Goal: Transaction & Acquisition: Obtain resource

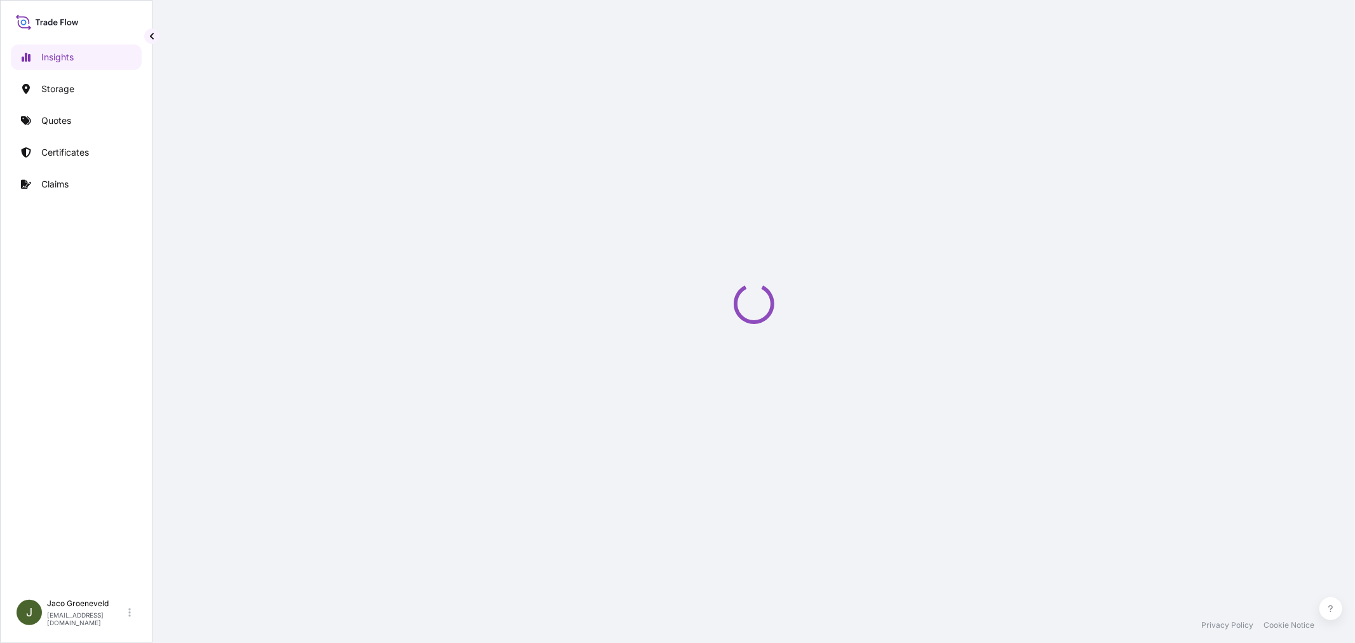
select select "2025"
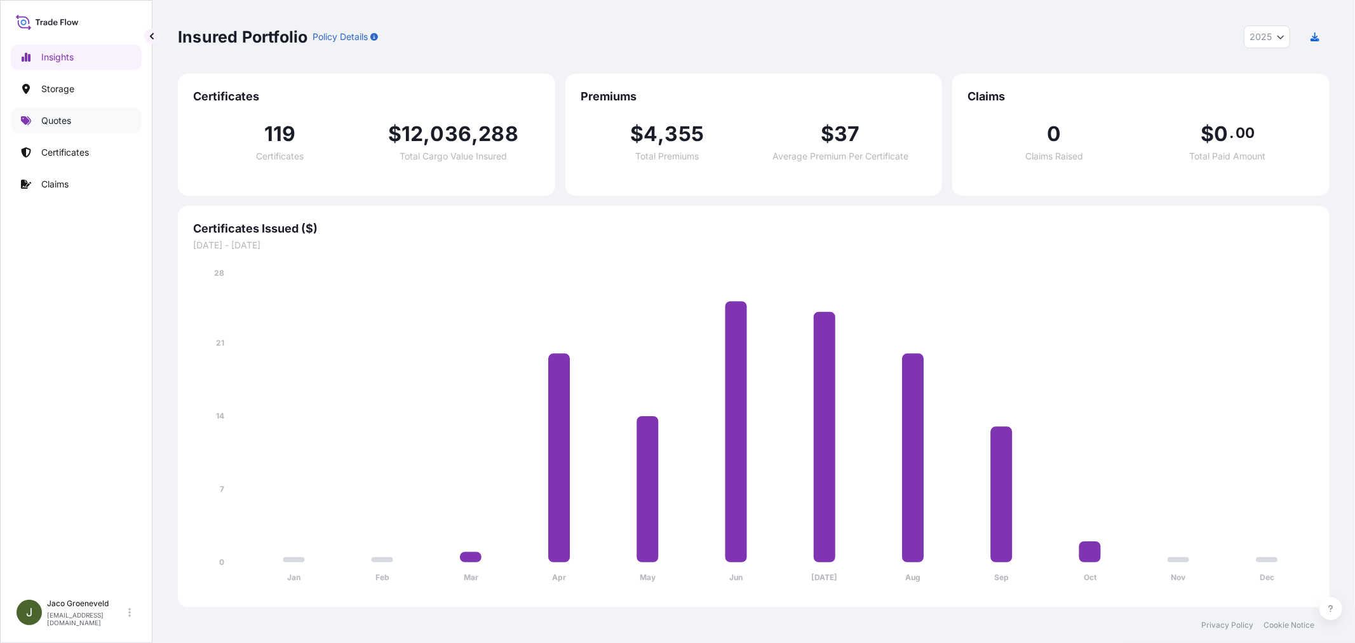
click at [60, 119] on p "Quotes" at bounding box center [56, 120] width 30 height 13
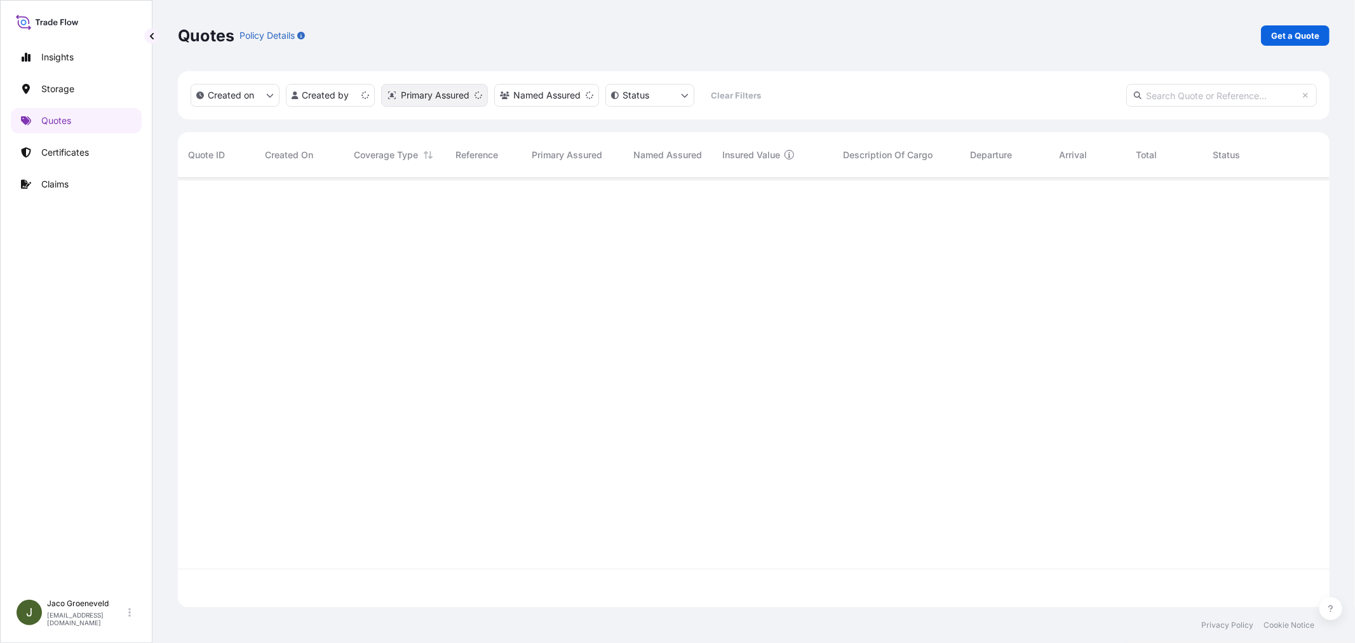
scroll to position [426, 1141]
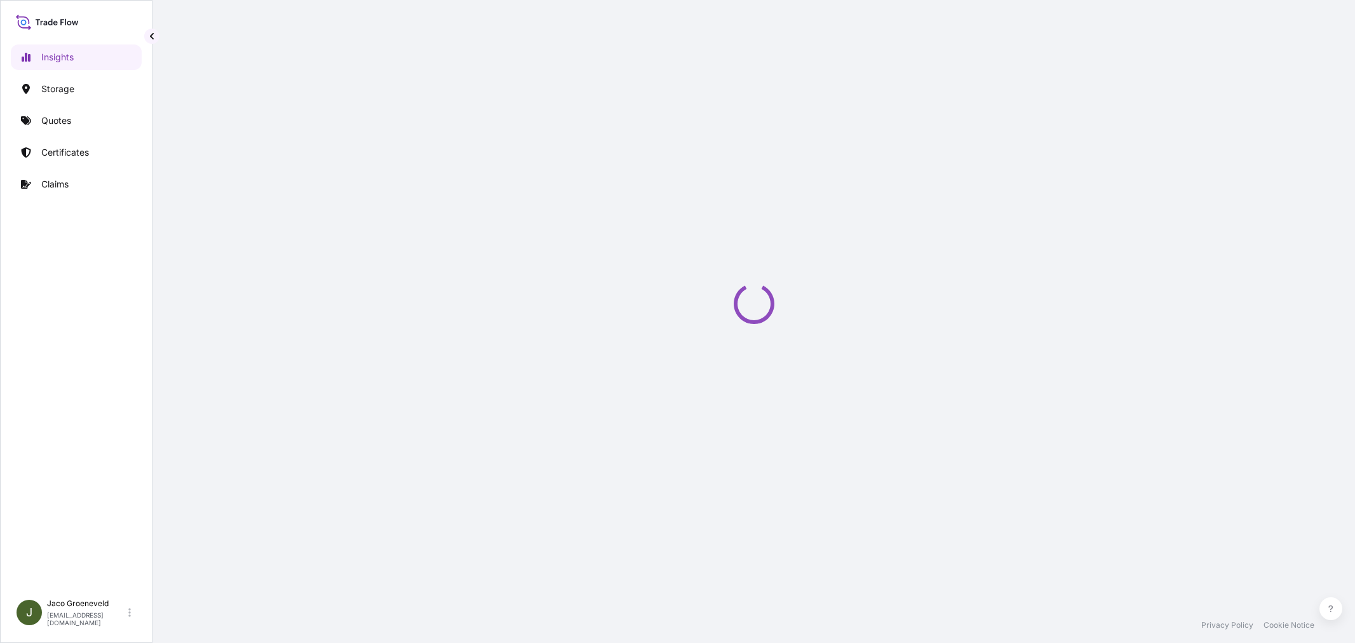
select select "2025"
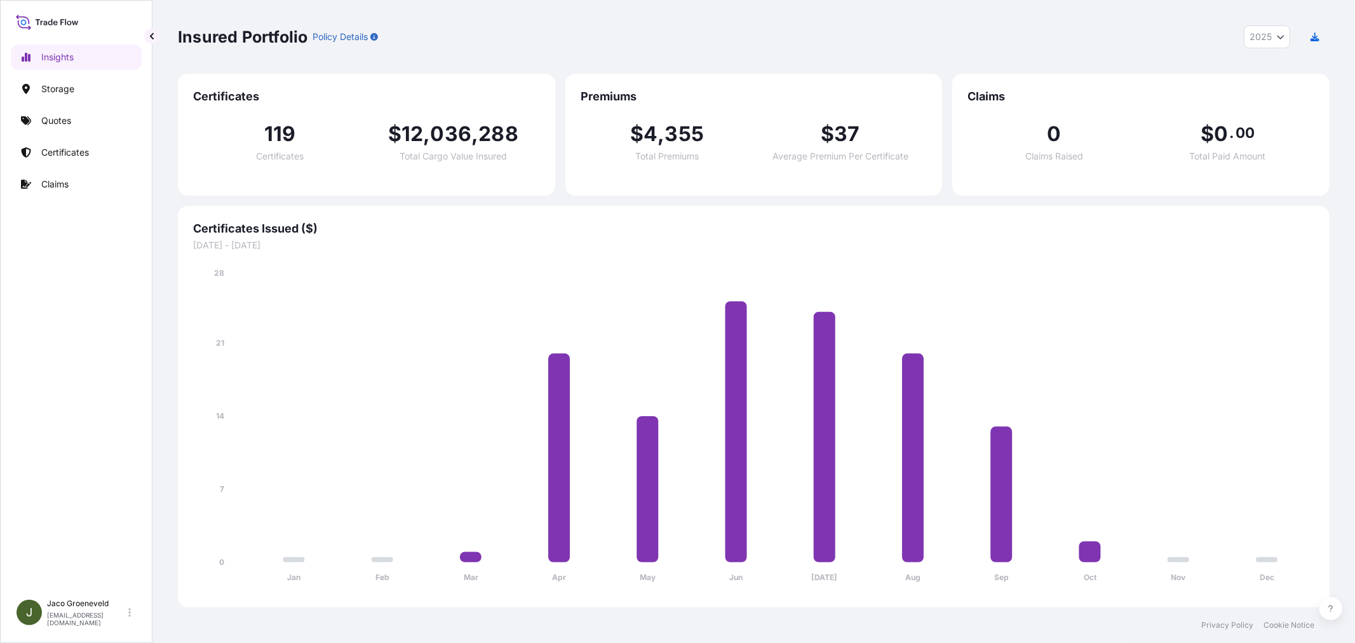
click at [125, 335] on div "Insights Storage Quotes Certificates Claims" at bounding box center [76, 313] width 131 height 560
click at [62, 127] on p "Quotes" at bounding box center [56, 120] width 30 height 13
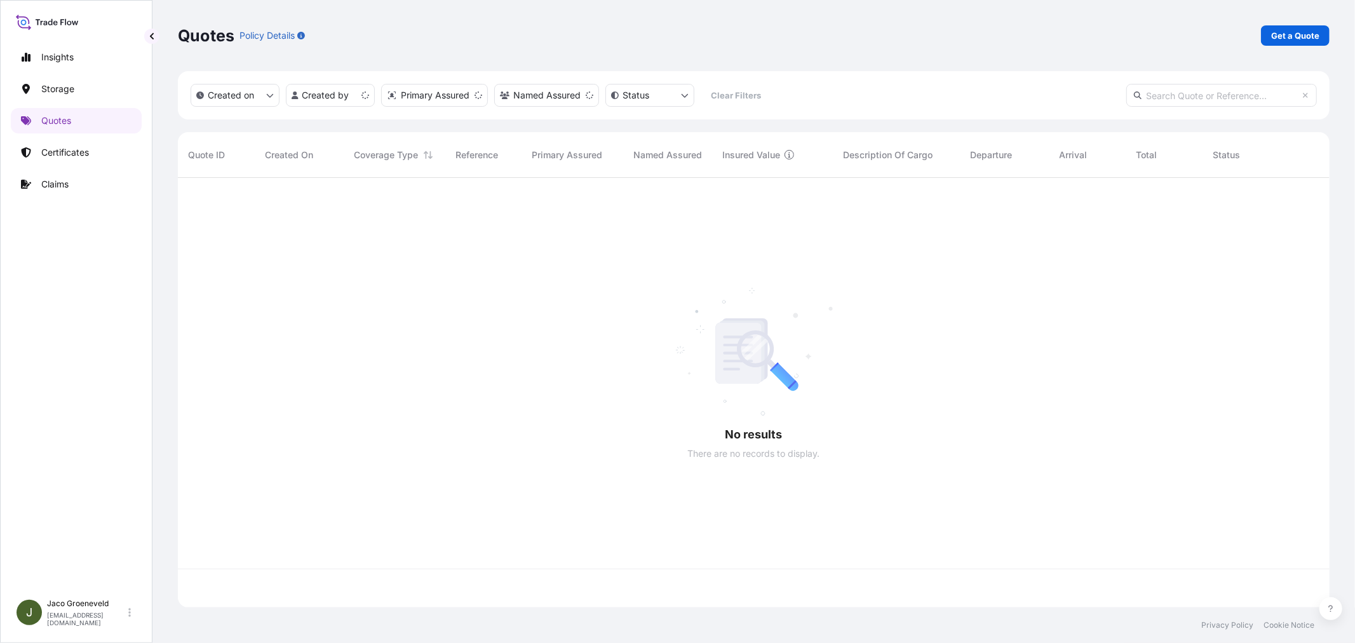
scroll to position [426, 1141]
click at [1290, 35] on p "Get a Quote" at bounding box center [1295, 35] width 48 height 13
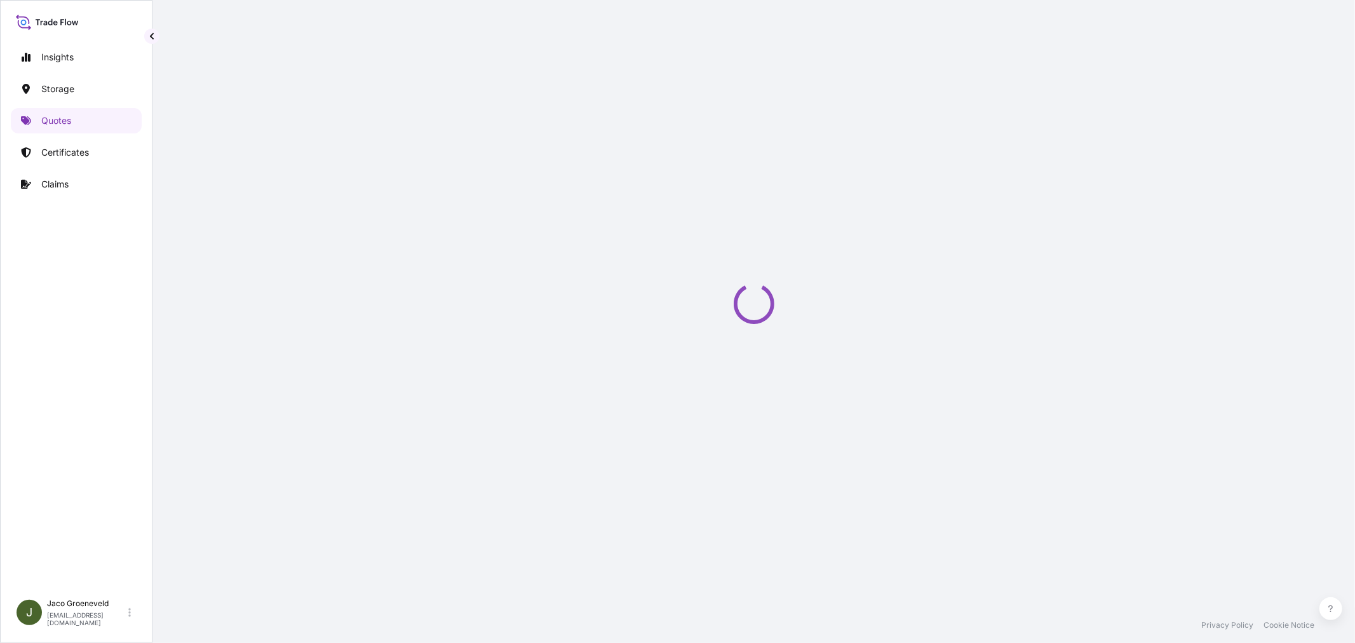
select select "Water"
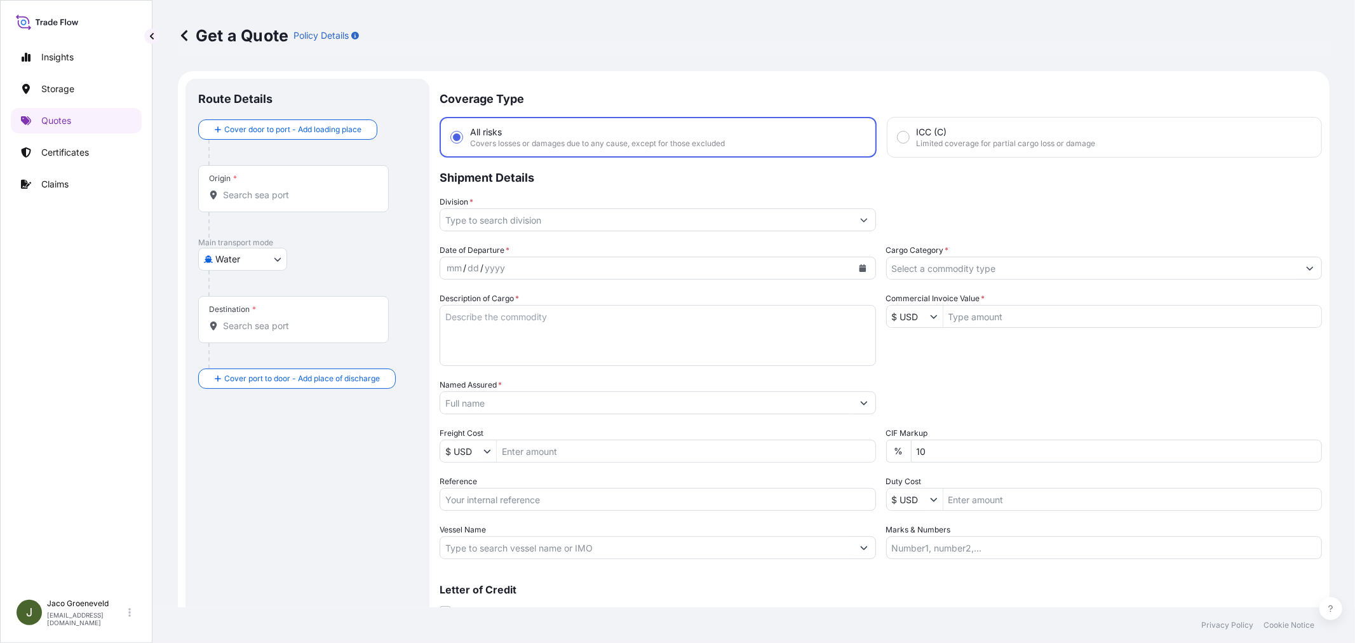
scroll to position [20, 0]
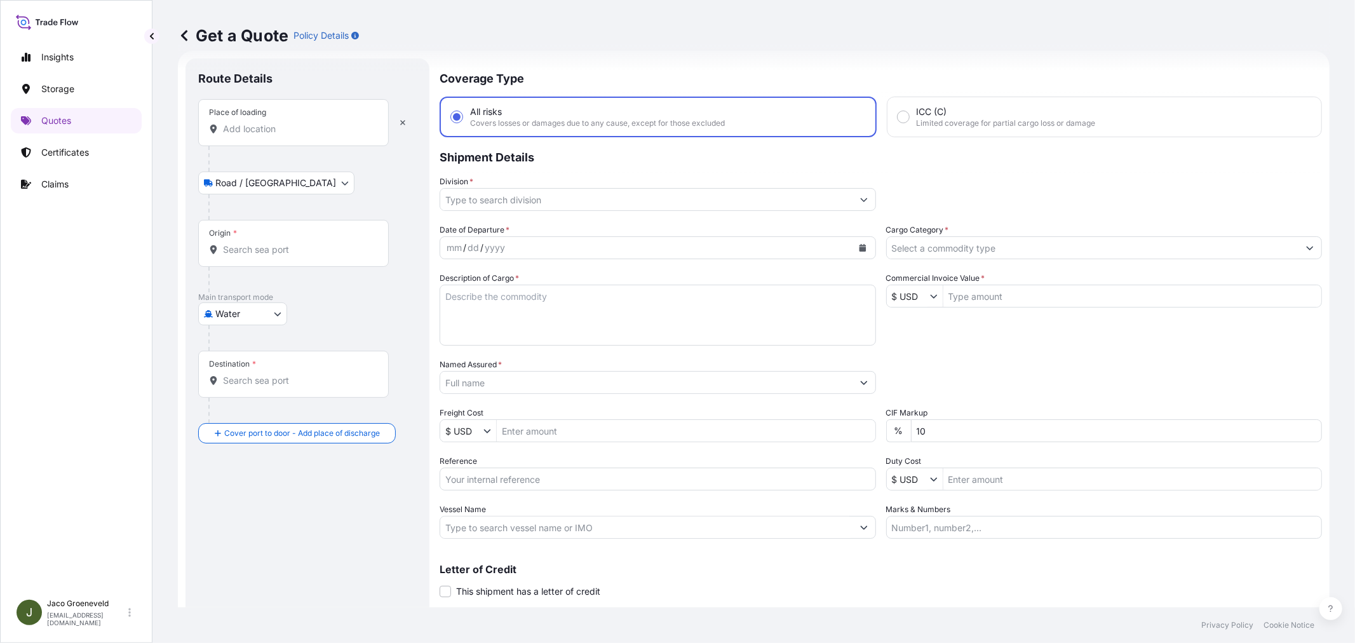
click at [250, 118] on div "Place of loading" at bounding box center [293, 122] width 191 height 47
click at [250, 123] on input "Place of loading" at bounding box center [298, 129] width 150 height 13
click at [263, 250] on input "Origin *" at bounding box center [298, 249] width 150 height 13
click at [257, 237] on div "Origin *" at bounding box center [293, 243] width 191 height 47
click at [257, 243] on input "Origin * Please select an origin" at bounding box center [298, 249] width 150 height 13
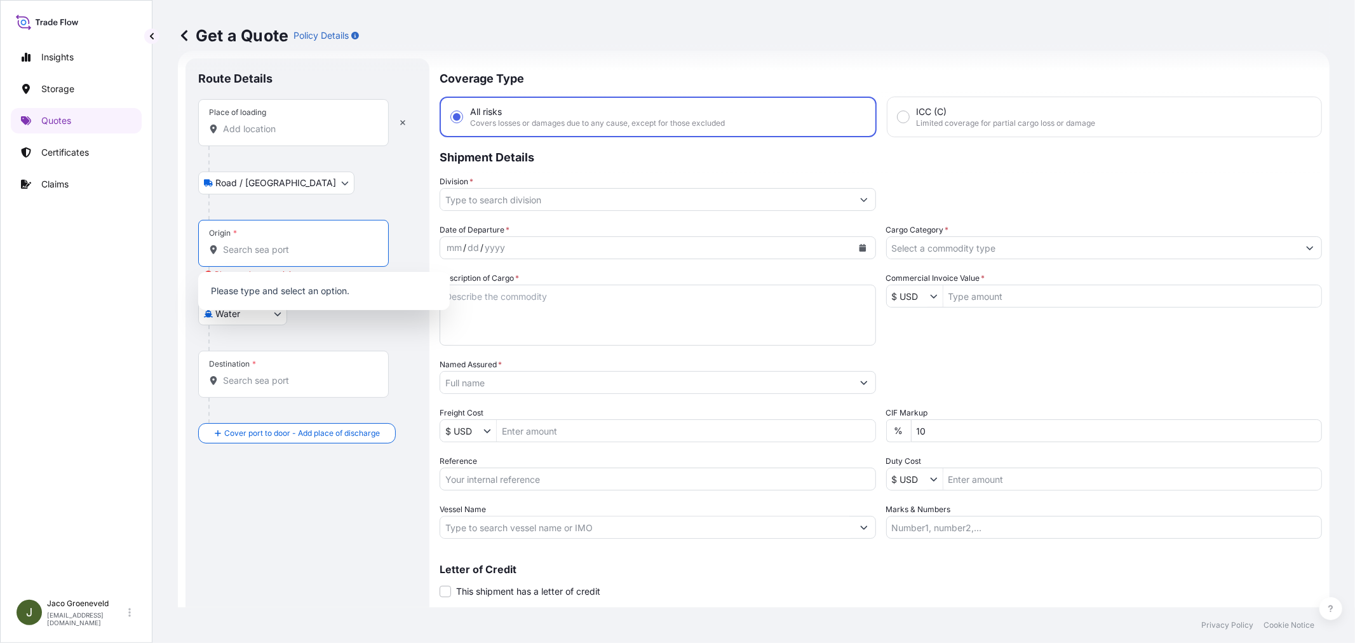
click at [251, 376] on input "Destination *" at bounding box center [298, 380] width 150 height 13
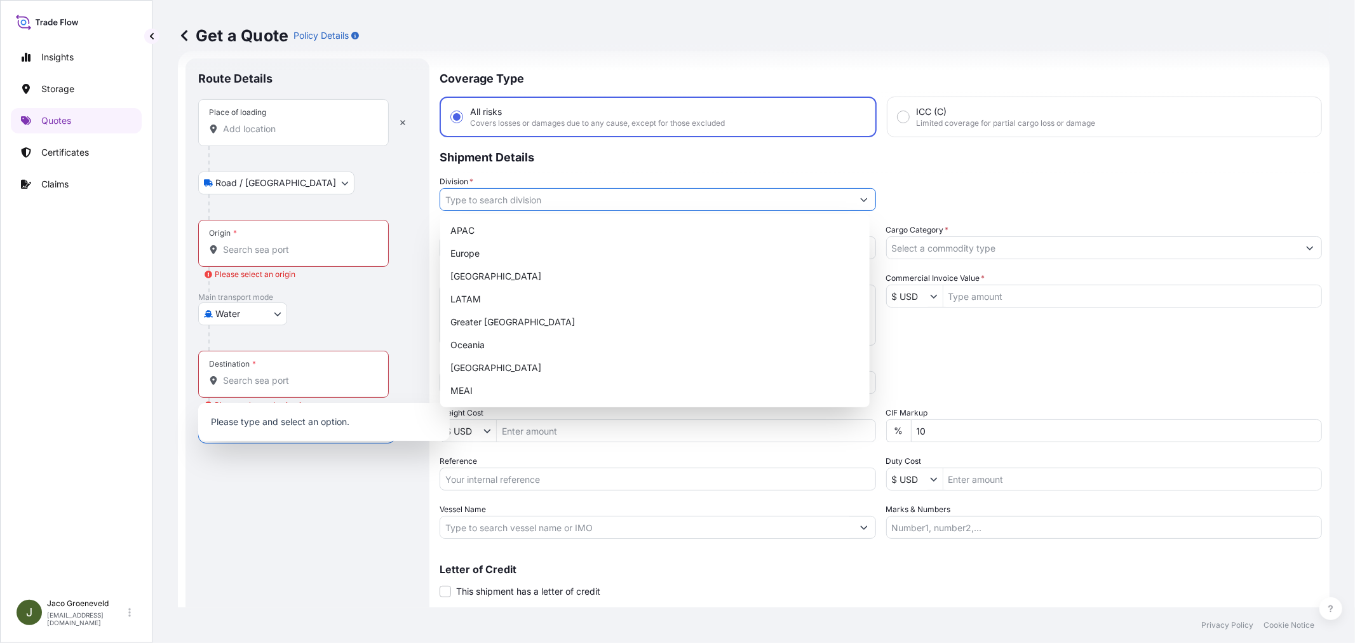
click at [554, 205] on input "Division *" at bounding box center [646, 199] width 412 height 23
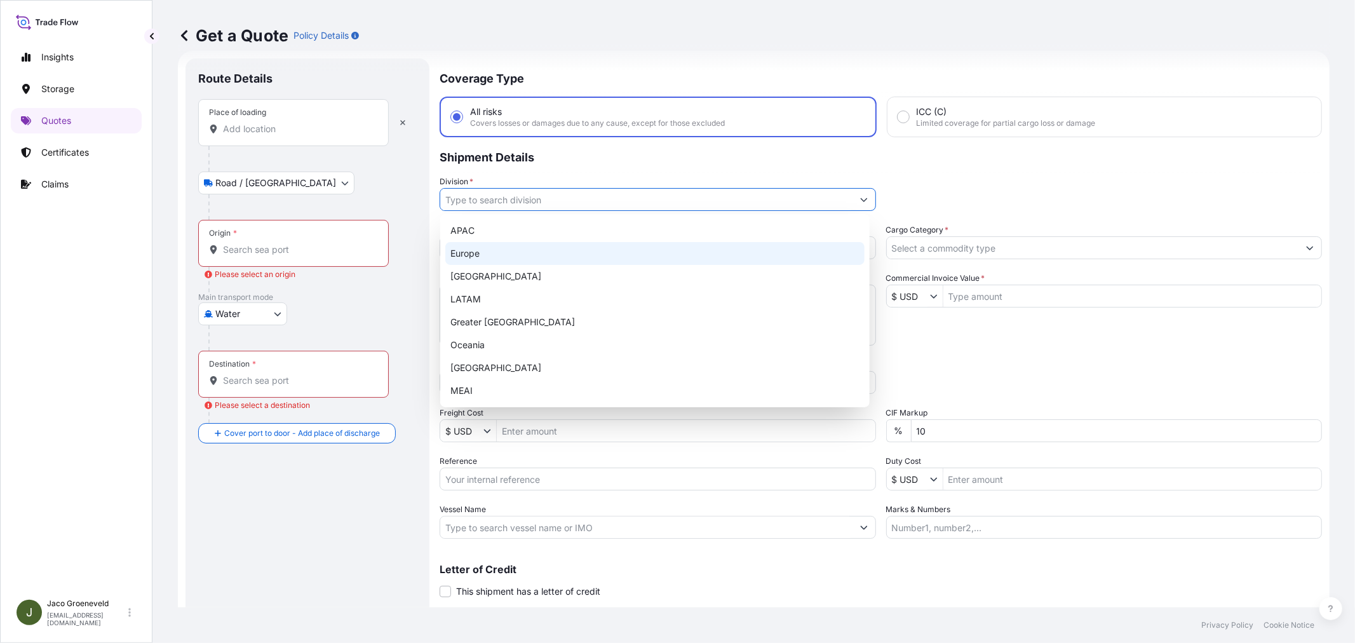
click at [487, 253] on div "Europe" at bounding box center [654, 253] width 419 height 23
type input "Europe"
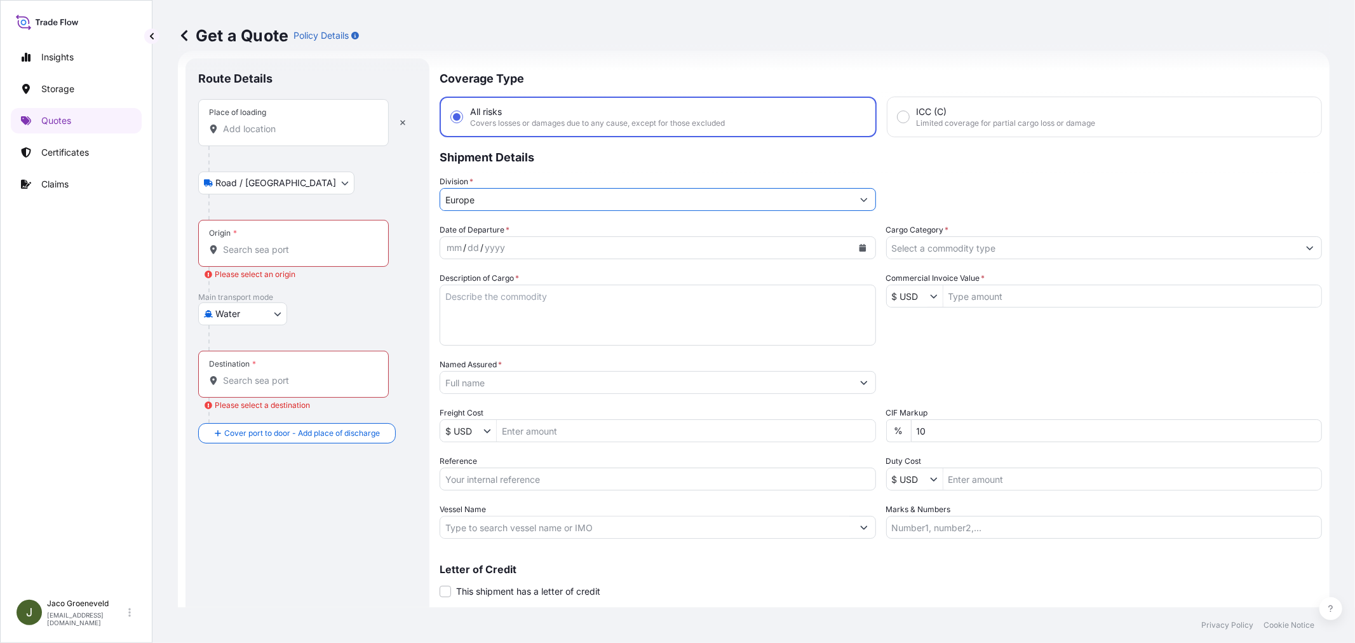
click at [983, 259] on div "Date of Departure * mm / dd / yyyy Cargo Category * Description of Cargo * Comm…" at bounding box center [881, 381] width 882 height 315
click at [962, 246] on input "Cargo Category *" at bounding box center [1093, 247] width 412 height 23
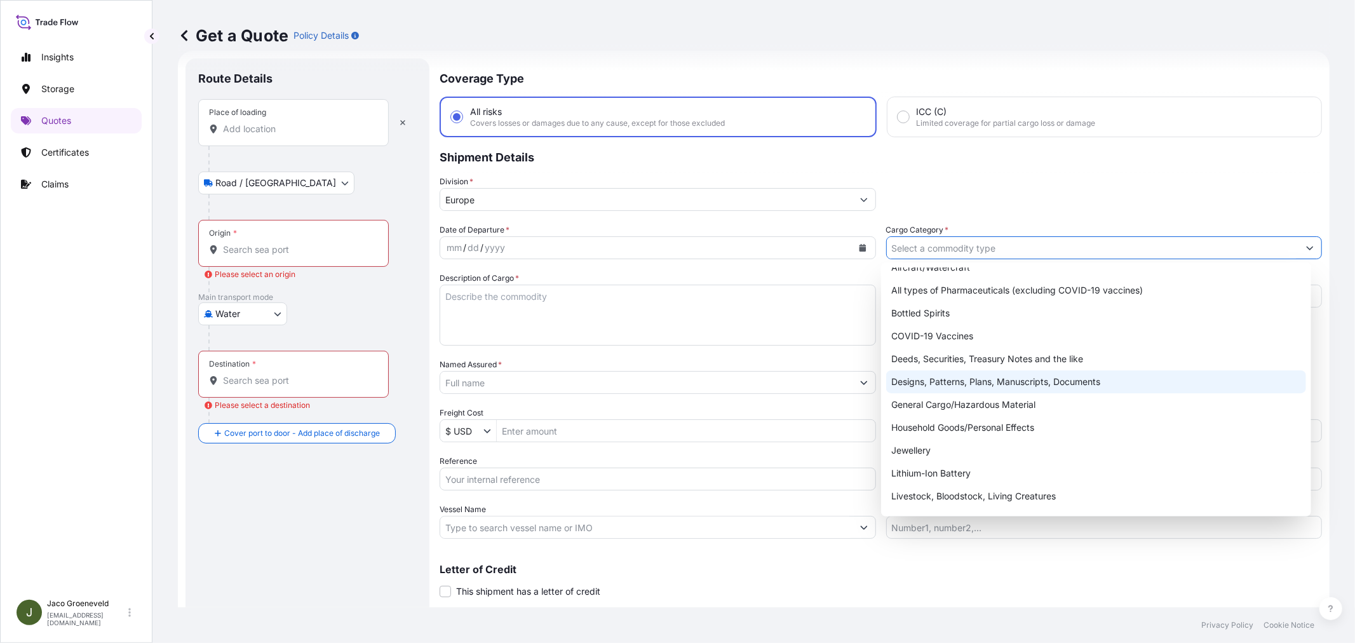
scroll to position [0, 0]
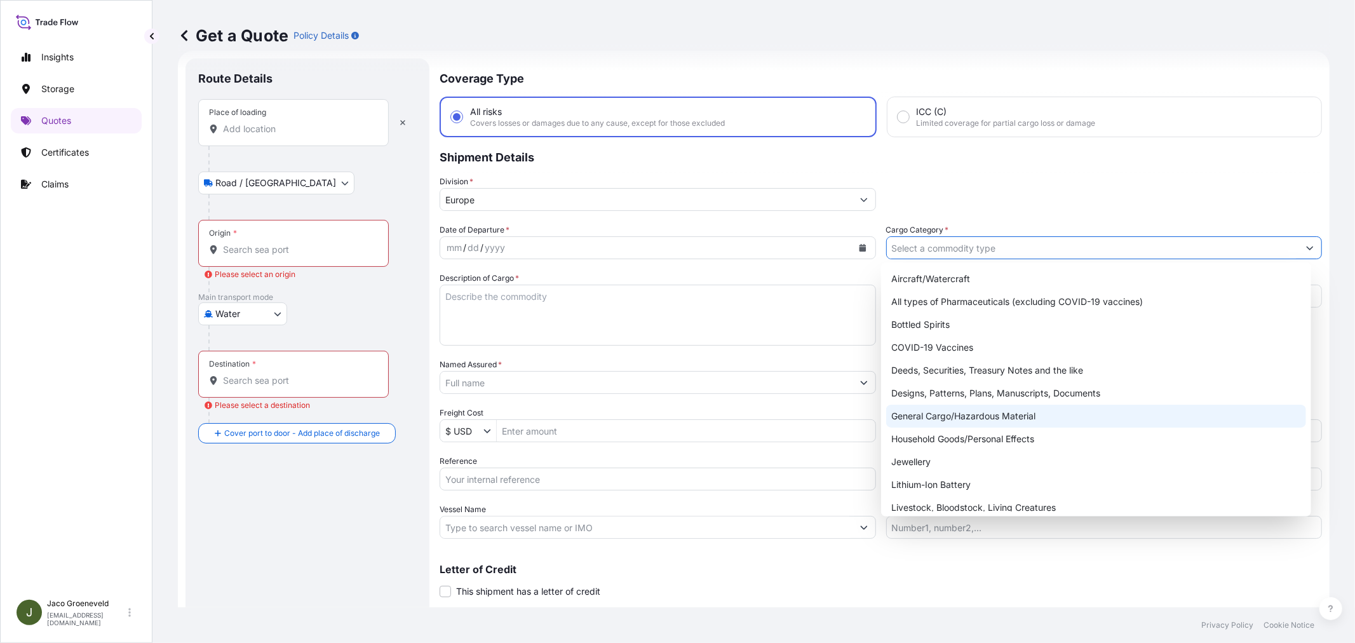
click at [931, 416] on div "General Cargo/Hazardous Material" at bounding box center [1095, 416] width 419 height 23
type input "General Cargo/Hazardous Material"
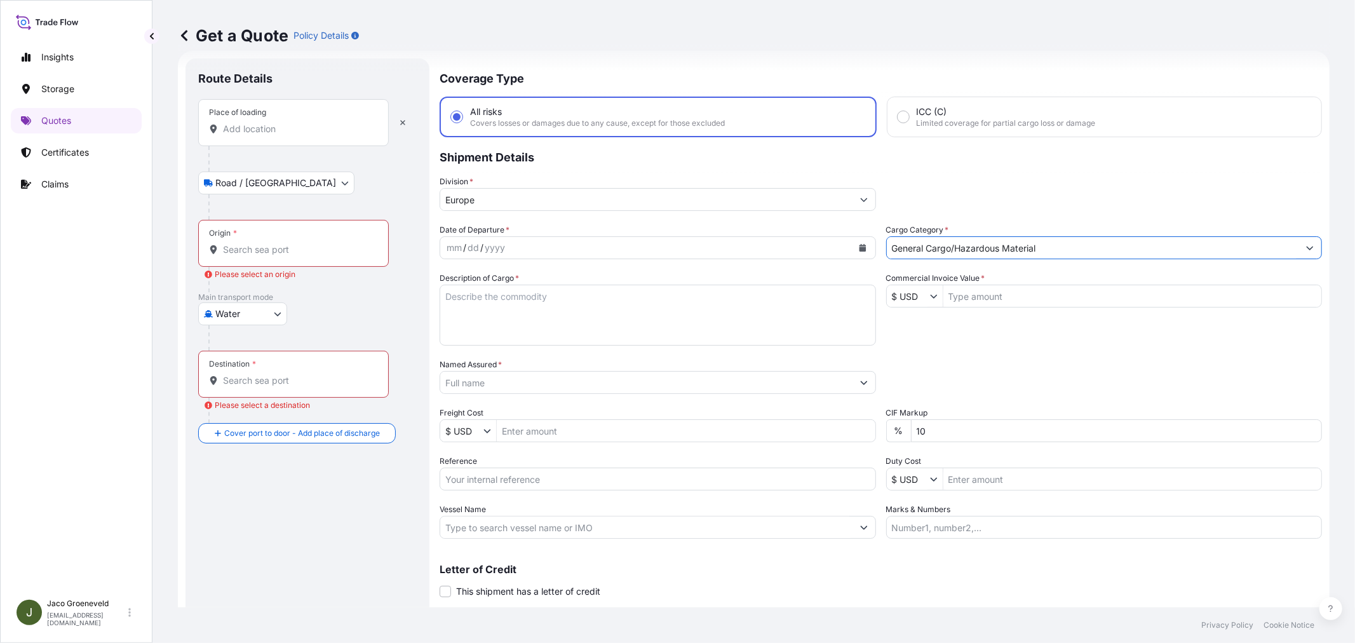
click at [576, 247] on div "mm / dd / yyyy" at bounding box center [646, 247] width 412 height 23
click at [523, 307] on textarea "Description of Cargo *" at bounding box center [658, 315] width 436 height 61
click at [524, 302] on textarea "Description of Cargo *" at bounding box center [658, 315] width 436 height 61
click at [961, 297] on input "Commercial Invoice Value *" at bounding box center [1132, 296] width 379 height 23
click at [517, 384] on input "Named Assured *" at bounding box center [643, 382] width 407 height 23
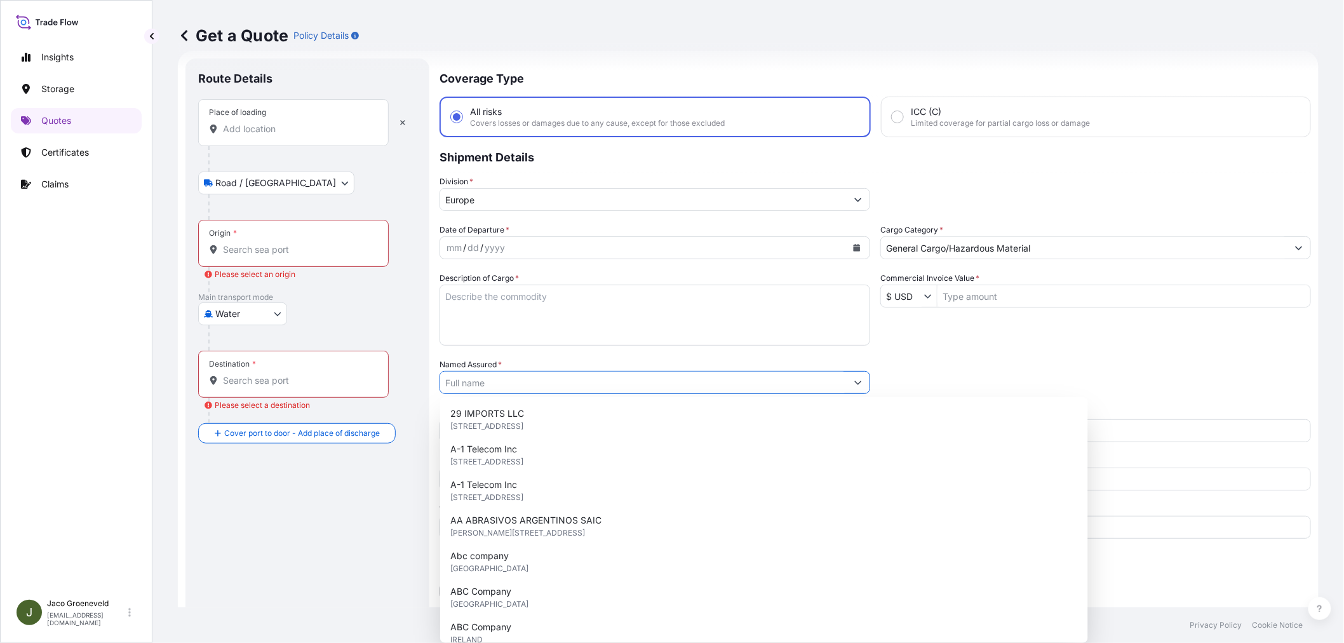
click at [517, 384] on input "Named Assured *" at bounding box center [643, 382] width 407 height 23
click at [985, 363] on div "Packing Category Type to search a container mode Please select a primary mode o…" at bounding box center [1096, 376] width 431 height 36
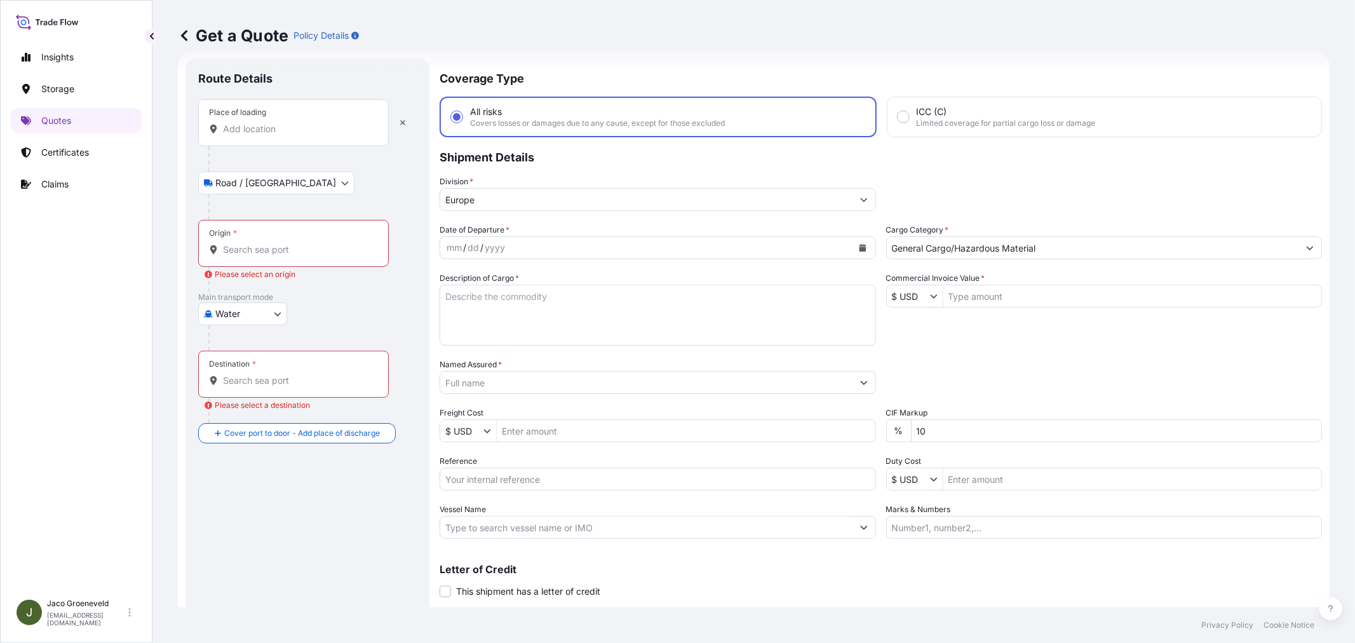
click at [476, 473] on input "Reference" at bounding box center [658, 479] width 436 height 23
click at [477, 516] on input "Vessel Name" at bounding box center [646, 527] width 412 height 23
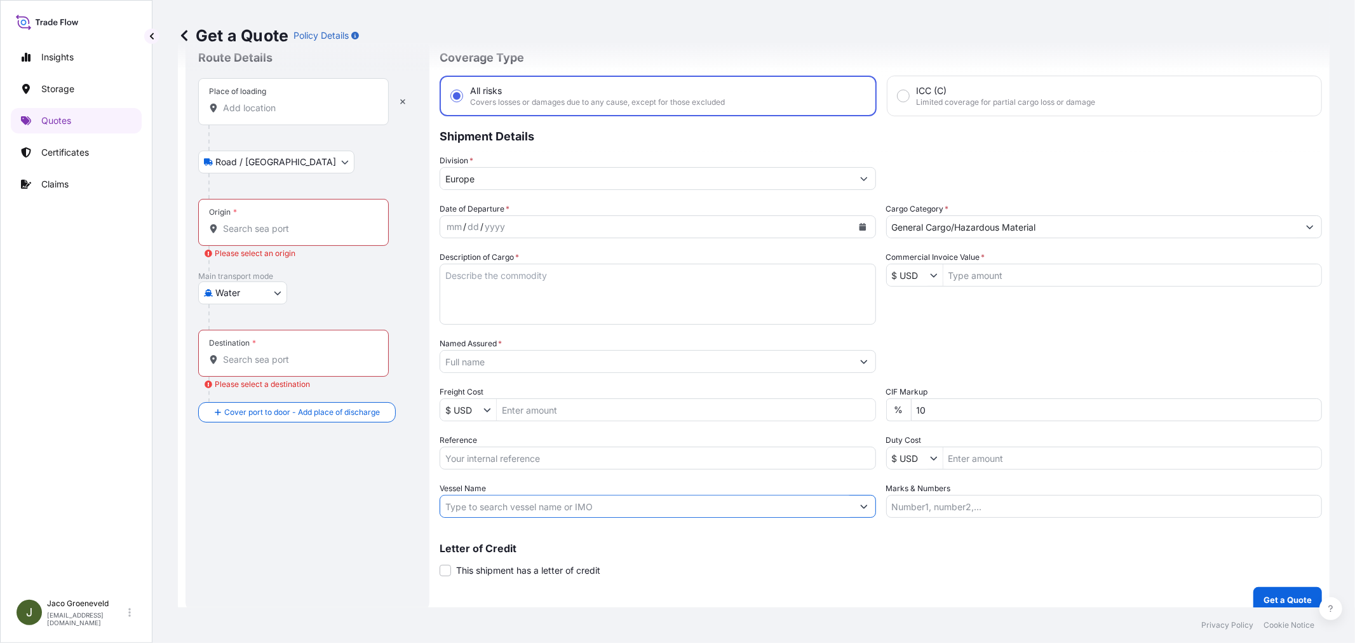
scroll to position [52, 0]
